Goal: Task Accomplishment & Management: Use online tool/utility

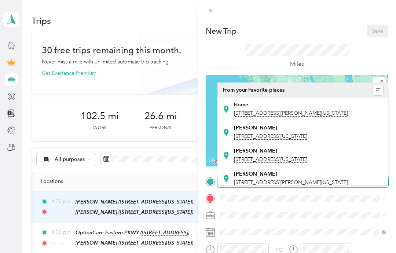
scroll to position [10, 0]
click at [275, 136] on span "[STREET_ADDRESS][US_STATE]" at bounding box center [270, 136] width 73 height 7
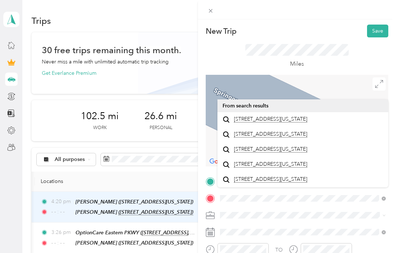
click at [259, 116] on span "[STREET_ADDRESS][US_STATE]" at bounding box center [270, 119] width 73 height 7
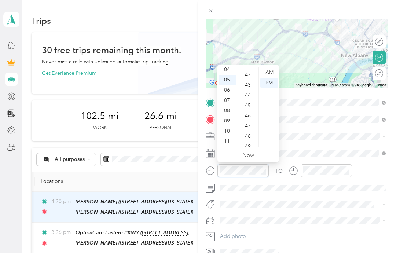
scroll to position [432, 0]
click at [247, 99] on div "45" at bounding box center [249, 103] width 18 height 10
click at [308, 199] on span at bounding box center [303, 204] width 171 height 11
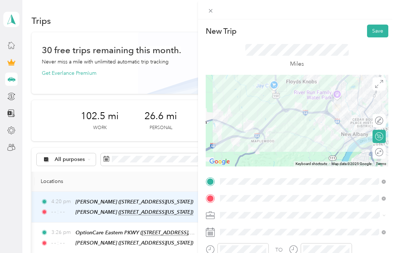
scroll to position [0, 0]
click at [380, 32] on button "Save" at bounding box center [377, 31] width 21 height 13
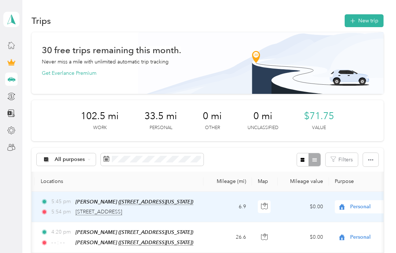
click at [373, 23] on button "New trip" at bounding box center [364, 20] width 39 height 13
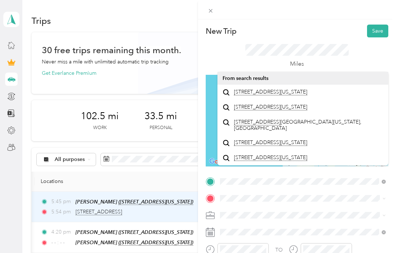
click at [291, 95] on span "[STREET_ADDRESS][US_STATE]" at bounding box center [270, 92] width 73 height 7
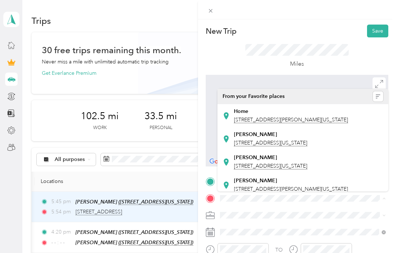
click at [277, 123] on div "Home [STREET_ADDRESS][PERSON_NAME][US_STATE]" at bounding box center [291, 115] width 114 height 15
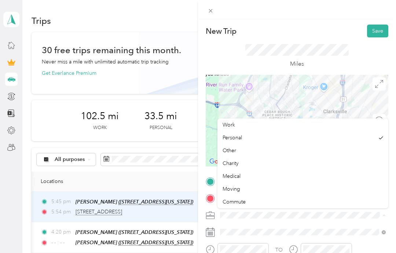
click at [255, 126] on div "Work" at bounding box center [303, 125] width 161 height 8
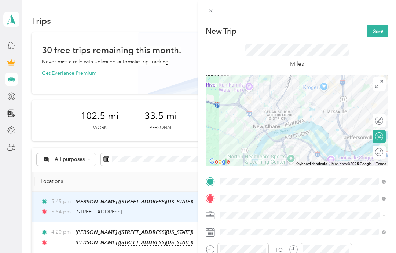
click at [381, 35] on button "Save" at bounding box center [377, 31] width 21 height 13
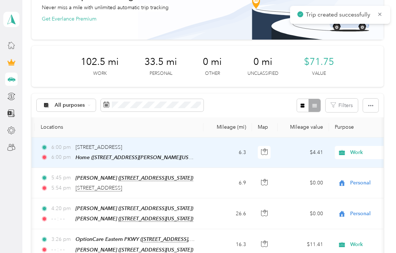
scroll to position [56, 0]
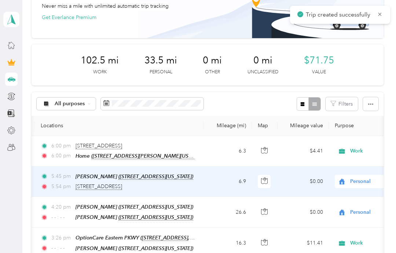
click at [366, 182] on span "Personal" at bounding box center [384, 182] width 67 height 8
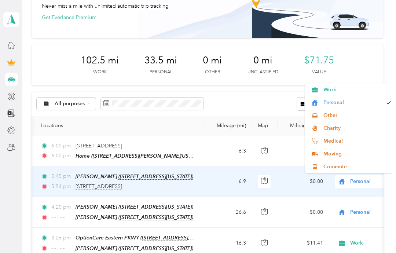
click at [340, 90] on span "Work" at bounding box center [358, 90] width 68 height 8
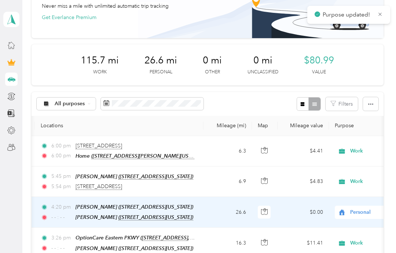
click at [348, 210] on span "Personal" at bounding box center [378, 212] width 80 height 8
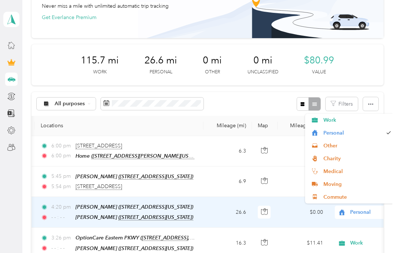
click at [331, 120] on span "Work" at bounding box center [358, 120] width 68 height 8
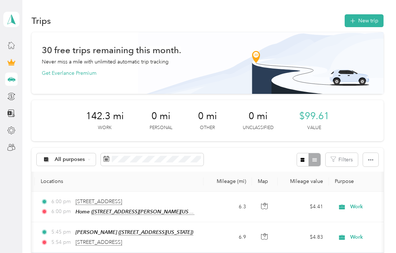
scroll to position [0, 0]
